Goal: Information Seeking & Learning: Understand process/instructions

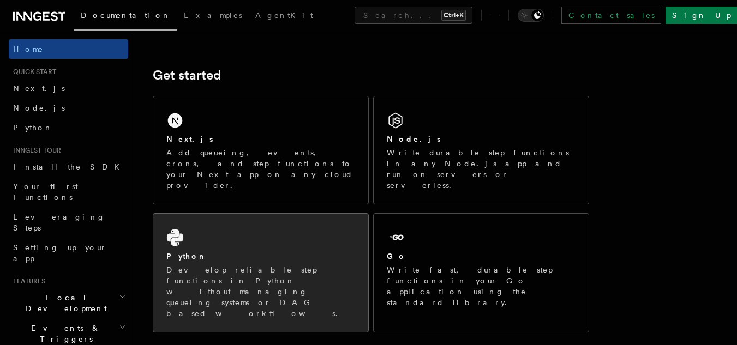
click at [233, 226] on div "Python Develop reliable step functions in Python without managing queueing syst…" at bounding box center [260, 273] width 215 height 118
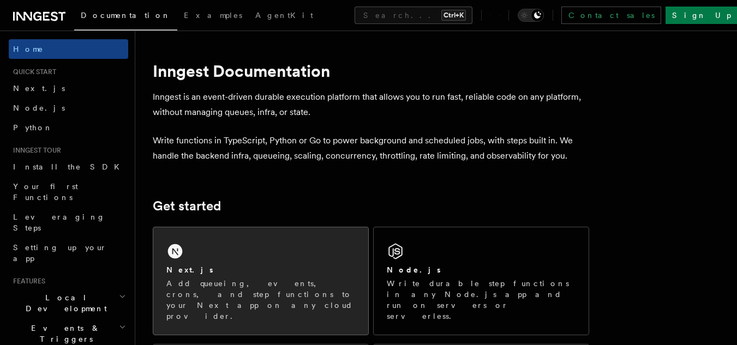
click at [244, 235] on div "Next.js Add queueing, events, crons, and step functions to your Next app on any…" at bounding box center [260, 280] width 215 height 107
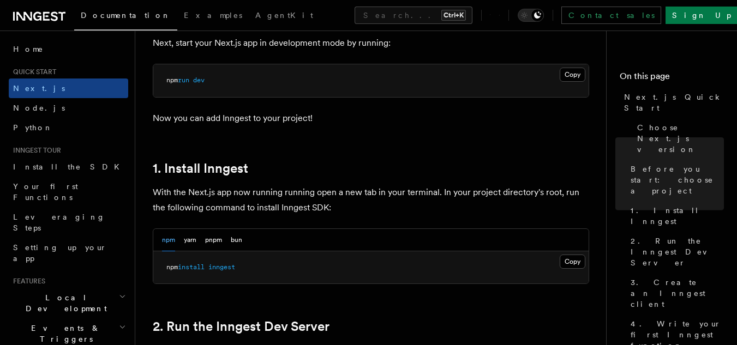
scroll to position [523, 0]
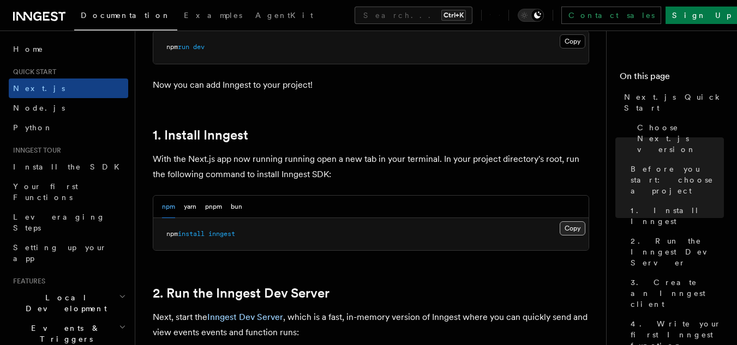
click at [568, 230] on button "Copy Copied" at bounding box center [572, 228] width 26 height 14
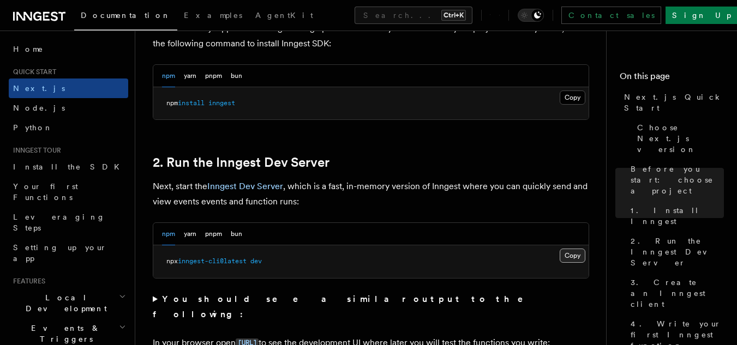
click at [564, 251] on button "Copy Copied" at bounding box center [572, 256] width 26 height 14
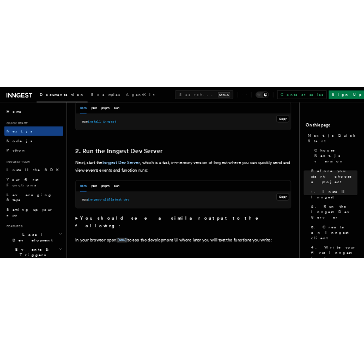
scroll to position [720, 0]
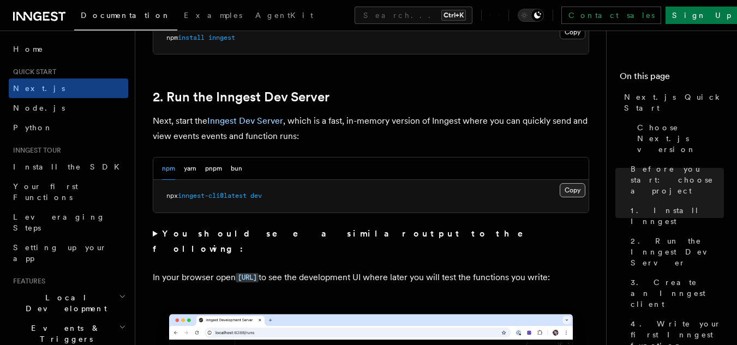
click at [577, 192] on button "Copy Copied" at bounding box center [572, 190] width 26 height 14
click at [483, 270] on p "In your browser open http://localhost:8288 to see the development UI where late…" at bounding box center [371, 278] width 436 height 16
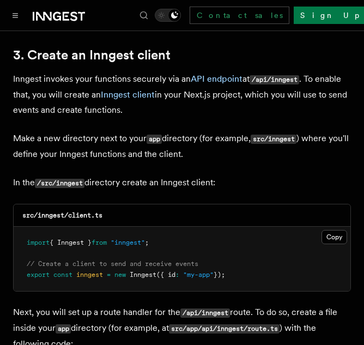
scroll to position [1309, 0]
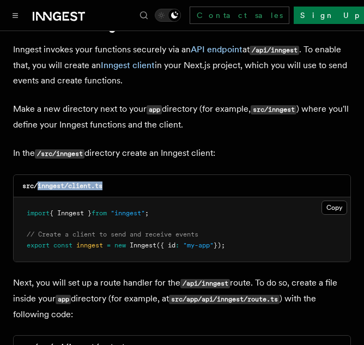
drag, startPoint x: 38, startPoint y: 155, endPoint x: 112, endPoint y: 159, distance: 74.8
click at [112, 175] on div "src/inngest/client.ts" at bounding box center [182, 186] width 337 height 22
copy code "inngest/client.ts"
click at [115, 175] on div "src/inngest/client.ts" at bounding box center [182, 186] width 337 height 22
click at [107, 175] on div "src/inngest/client.ts" at bounding box center [182, 186] width 337 height 22
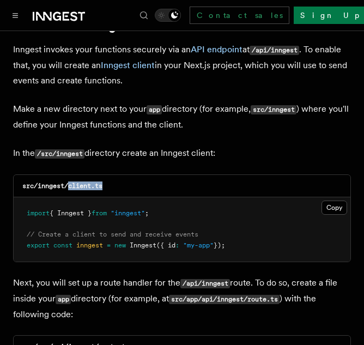
drag, startPoint x: 109, startPoint y: 154, endPoint x: 71, endPoint y: 155, distance: 38.2
click at [71, 175] on div "src/inngest/client.ts" at bounding box center [182, 186] width 337 height 22
copy code "client.ts"
click at [342, 201] on button "Copy Copied" at bounding box center [335, 208] width 26 height 14
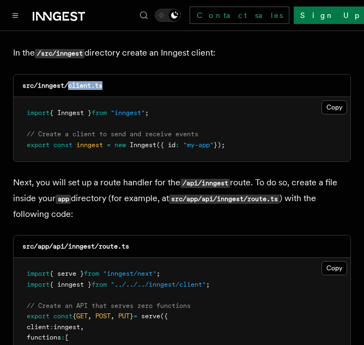
scroll to position [1439, 0]
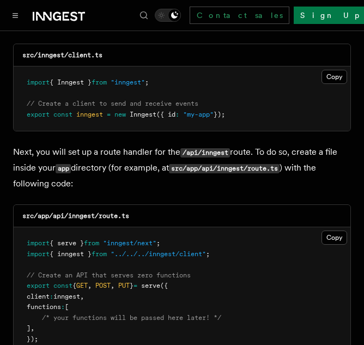
click at [84, 212] on code "src/app/api/inngest/route.ts" at bounding box center [75, 216] width 107 height 8
drag, startPoint x: 139, startPoint y: 186, endPoint x: 101, endPoint y: 189, distance: 38.3
click at [101, 205] on div "src/app/api/inngest/route.ts" at bounding box center [182, 216] width 337 height 22
copy code "route.ts"
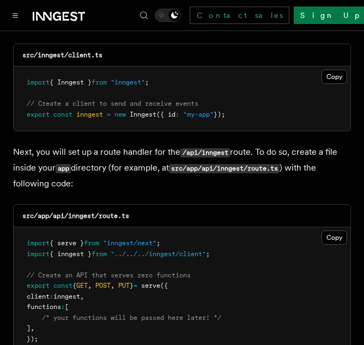
click at [84, 212] on code "src/app/api/inngest/route.ts" at bounding box center [75, 216] width 107 height 8
copy code "inngest"
drag, startPoint x: 150, startPoint y: 192, endPoint x: 101, endPoint y: 187, distance: 49.4
click at [101, 205] on div "src/app/api/inngest/route.ts" at bounding box center [182, 216] width 337 height 22
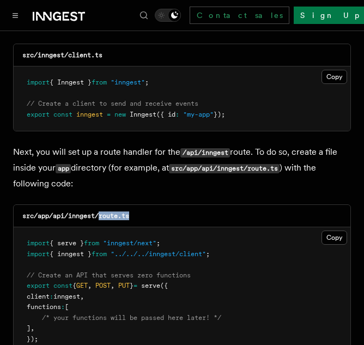
copy code "route.ts"
click at [327, 231] on button "Copy Copied" at bounding box center [335, 238] width 26 height 14
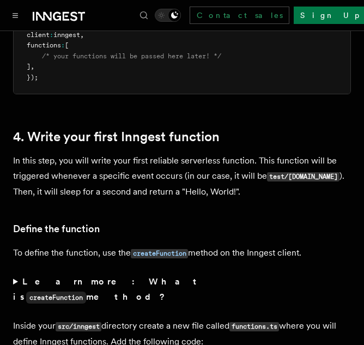
scroll to position [1832, 0]
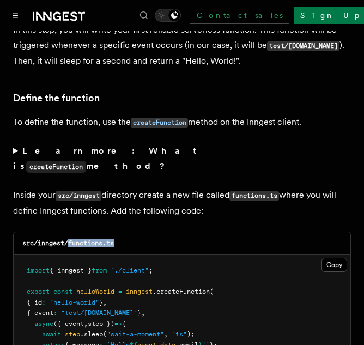
drag, startPoint x: 128, startPoint y: 202, endPoint x: 70, endPoint y: 197, distance: 58.0
click at [70, 232] on div "src/inngest/functions.ts" at bounding box center [182, 243] width 337 height 22
copy code "functions.ts"
click at [329, 258] on button "Copy Copied" at bounding box center [335, 265] width 26 height 14
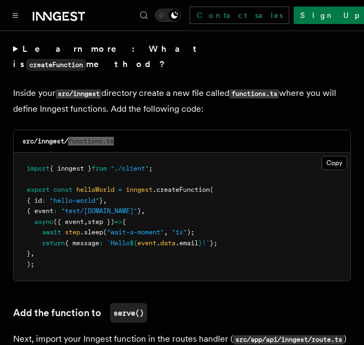
scroll to position [1897, 0]
